Goal: Transaction & Acquisition: Download file/media

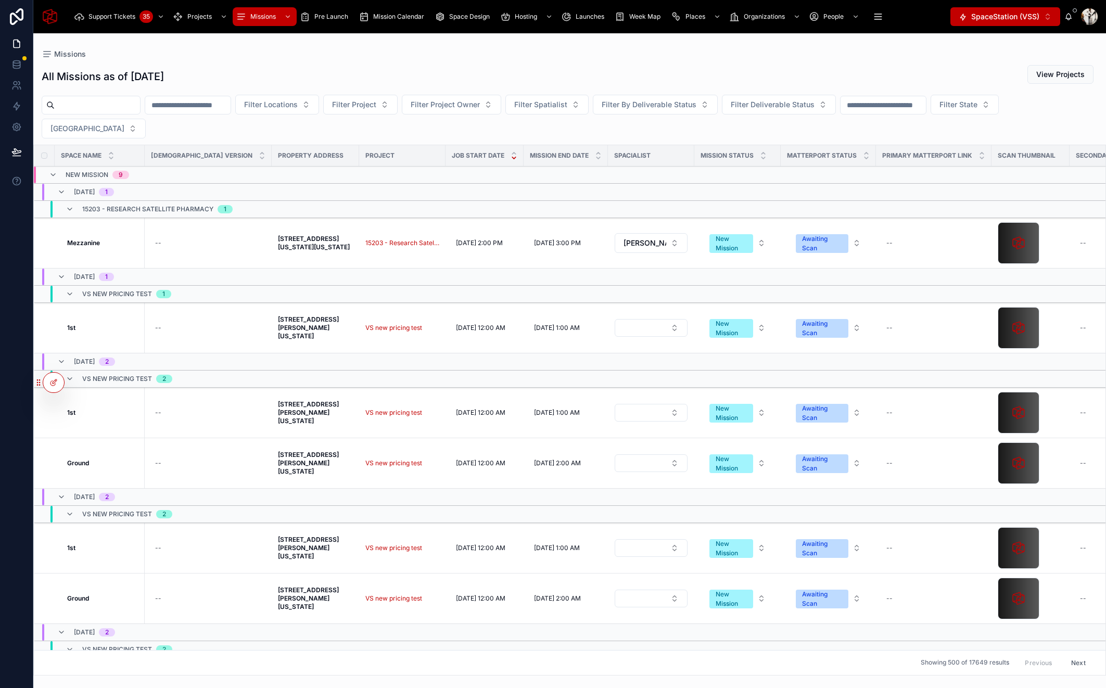
click at [459, 21] on div "Space Design" at bounding box center [464, 16] width 59 height 17
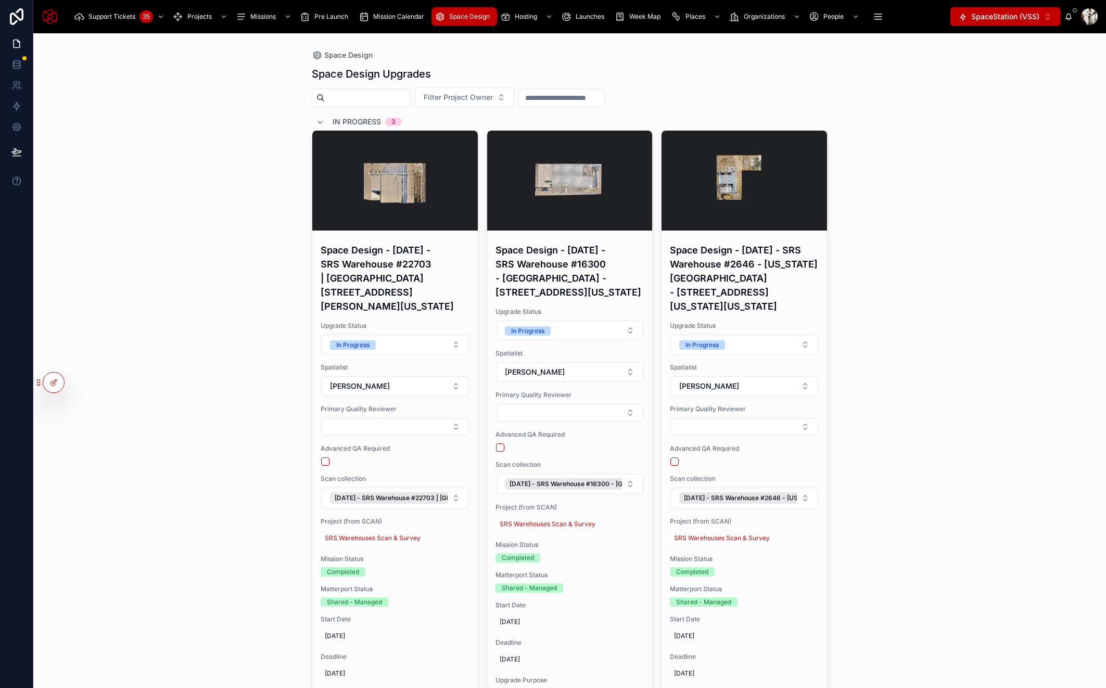
click at [406, 95] on input "text" at bounding box center [367, 98] width 85 height 15
click at [490, 98] on span "Filter Project Owner" at bounding box center [458, 97] width 69 height 10
type input "******"
click at [447, 139] on span "Scan Builds Inc" at bounding box center [436, 139] width 52 height 10
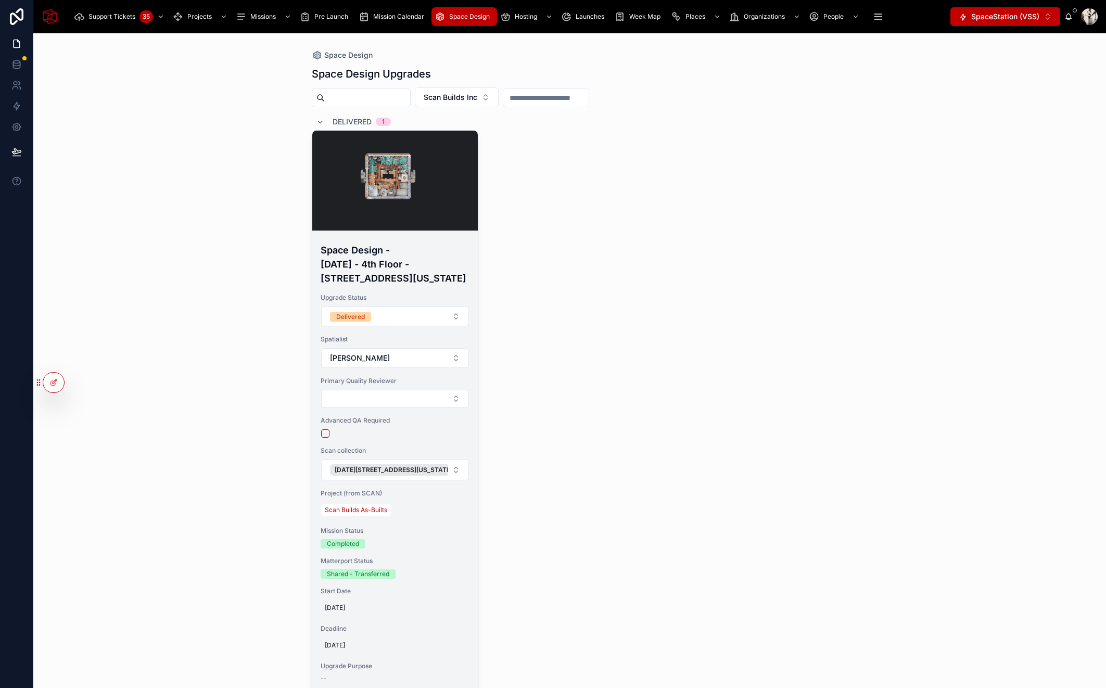
click at [363, 272] on h4 "Space Design - [DATE] - 4th Floor - [STREET_ADDRESS][US_STATE]" at bounding box center [395, 264] width 149 height 42
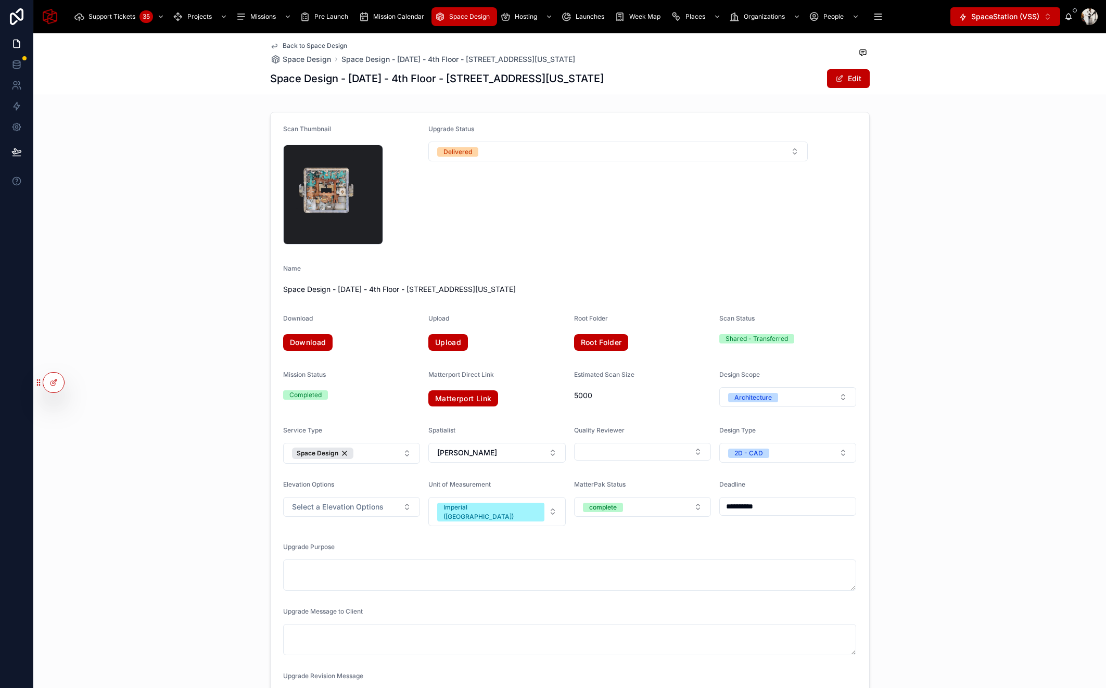
click at [304, 342] on link "Download" at bounding box center [308, 342] width 50 height 17
